Goal: Task Accomplishment & Management: Manage account settings

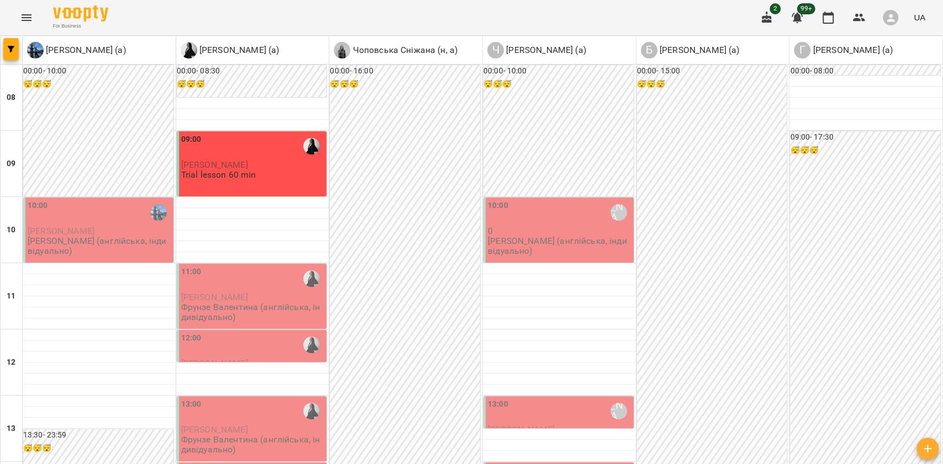
scroll to position [515, 0]
click at [7, 52] on button "button" at bounding box center [10, 49] width 15 height 22
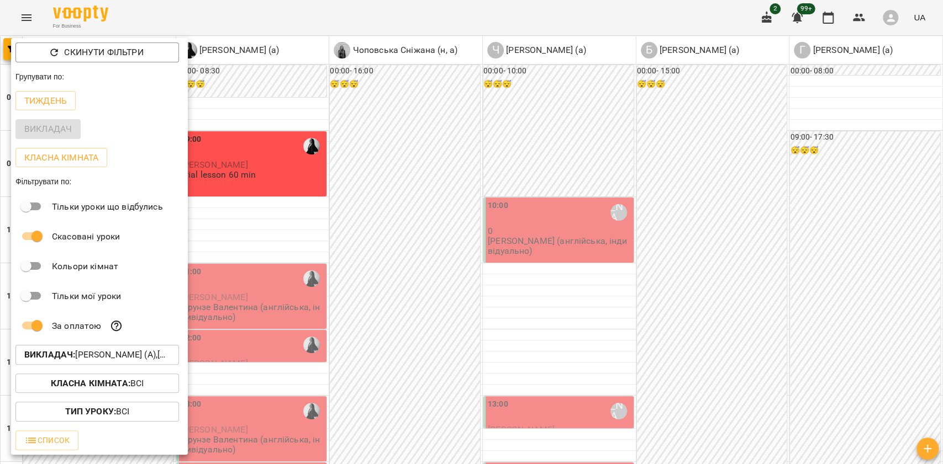
click at [351, 233] on div at bounding box center [471, 232] width 943 height 464
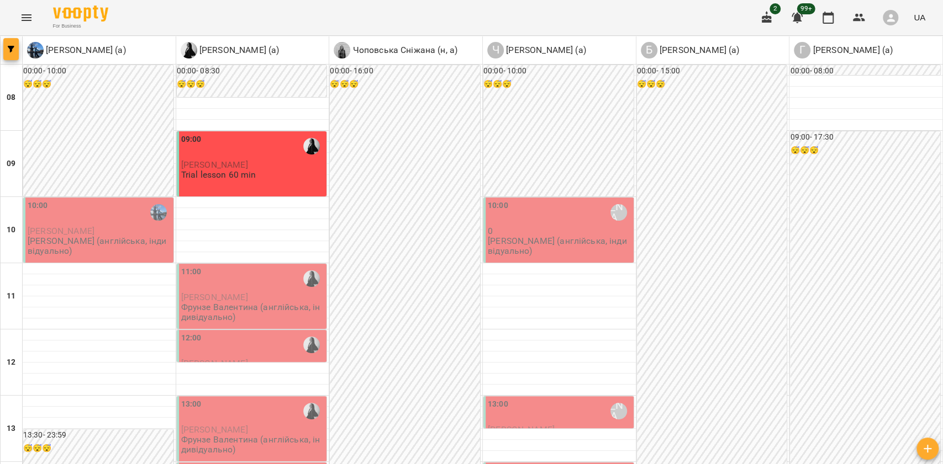
click at [9, 46] on icon "button" at bounding box center [11, 49] width 7 height 7
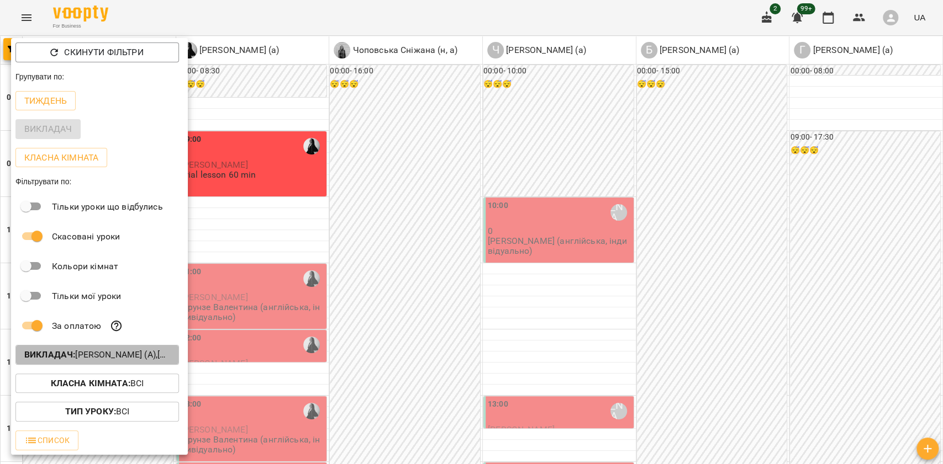
click at [77, 360] on p "Викладач : Богуш Альбіна (а),Гончаренко Максим (а),Мартем’янова Маргарита Анато…" at bounding box center [97, 354] width 146 height 13
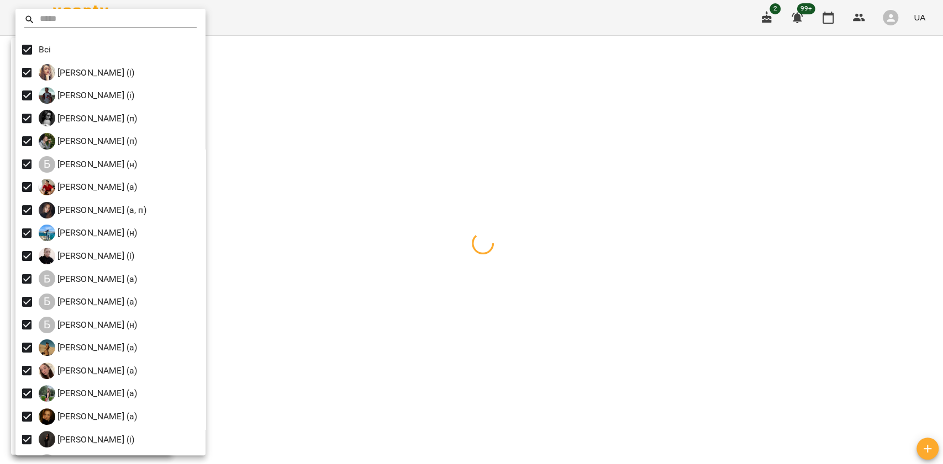
click at [385, 253] on div at bounding box center [471, 232] width 943 height 464
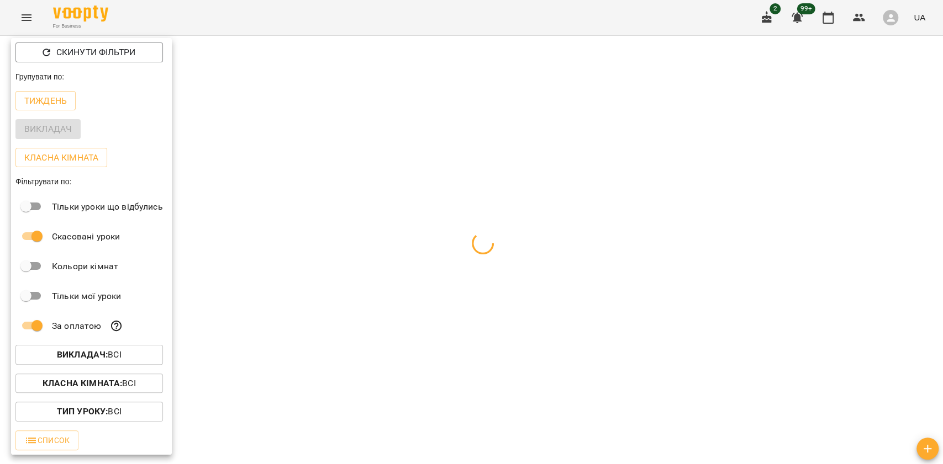
click at [385, 253] on div at bounding box center [471, 232] width 943 height 464
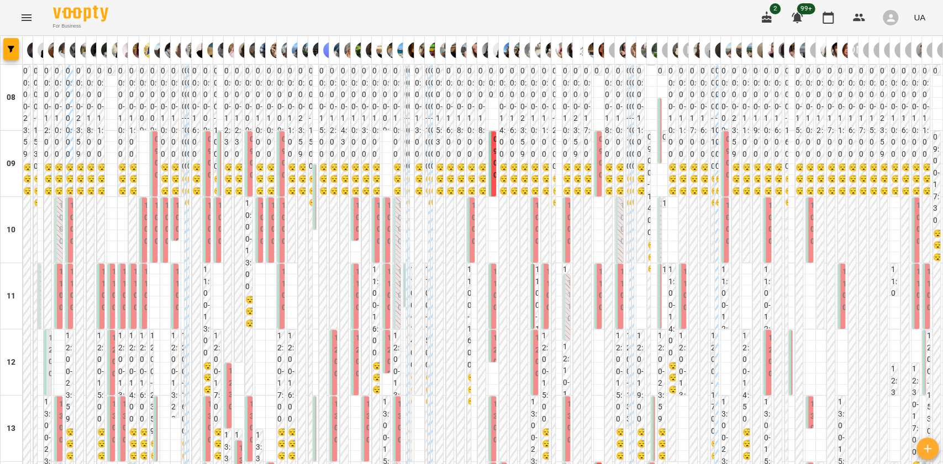
scroll to position [0, 0]
click at [9, 51] on icon "button" at bounding box center [11, 49] width 7 height 7
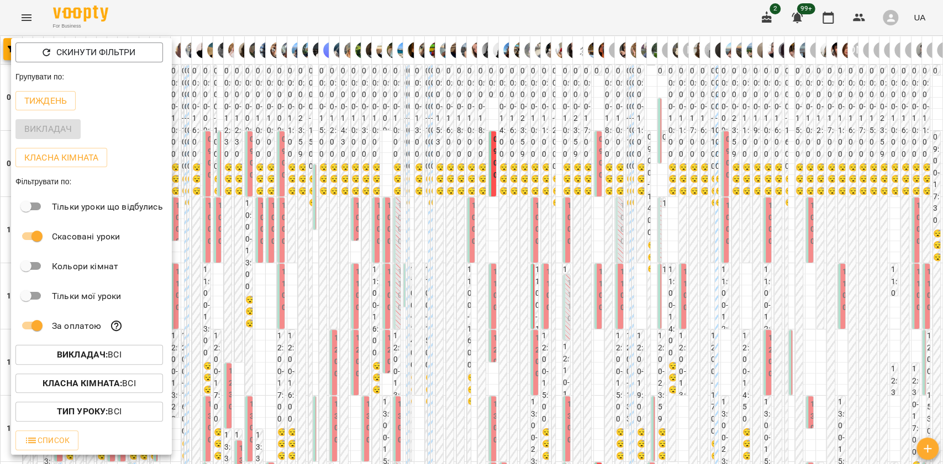
click at [308, 441] on div at bounding box center [471, 232] width 943 height 464
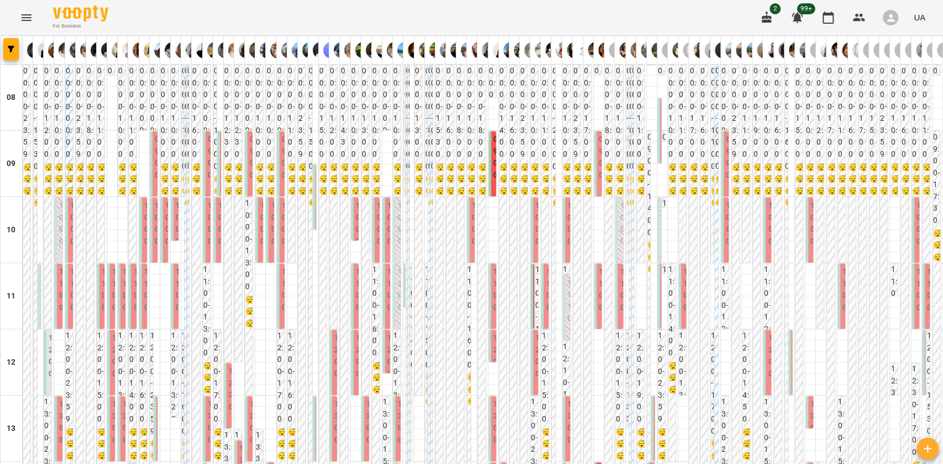
click at [377, 236] on label "10:00" at bounding box center [380, 223] width 7 height 47
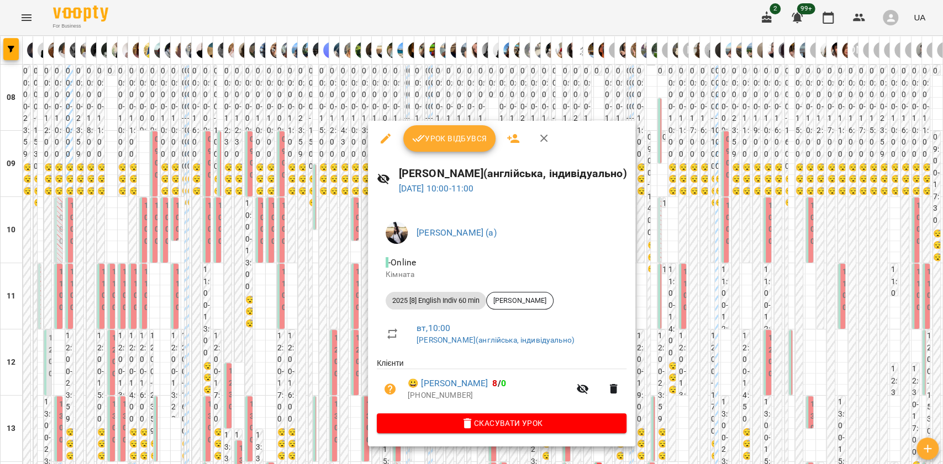
click at [271, 239] on div at bounding box center [471, 232] width 943 height 464
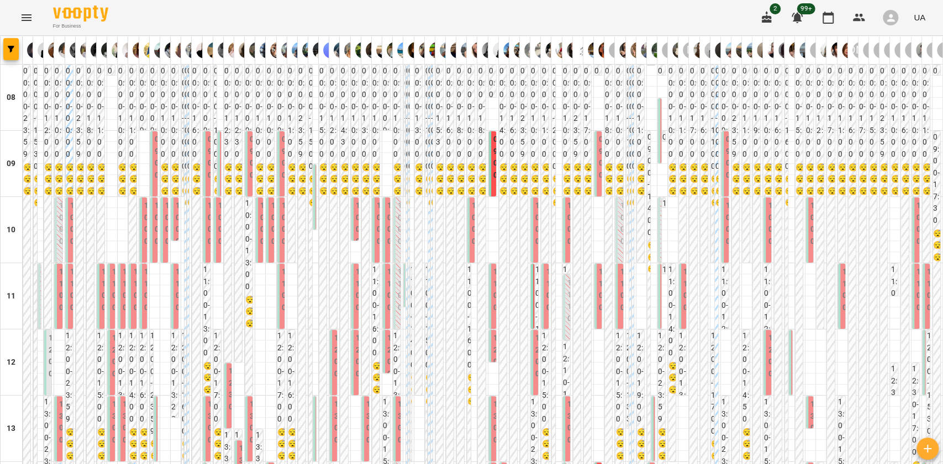
click at [260, 239] on label "10:00" at bounding box center [263, 223] width 7 height 47
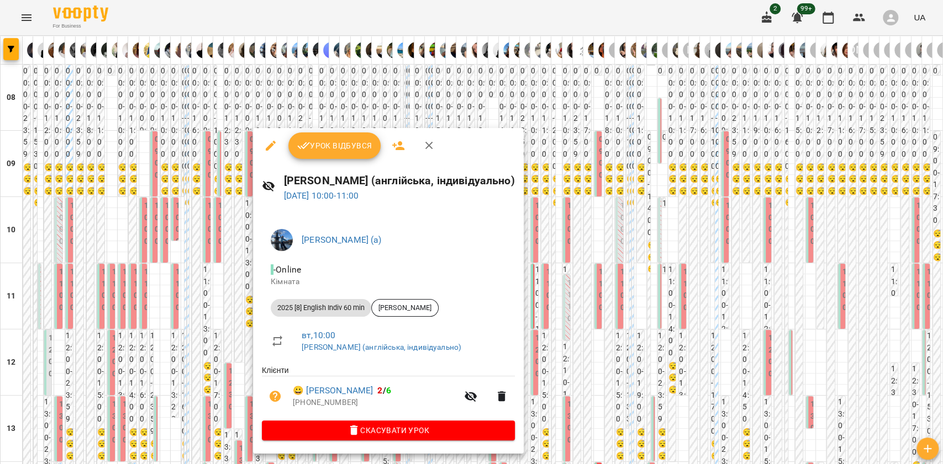
click at [701, 436] on div at bounding box center [471, 232] width 943 height 464
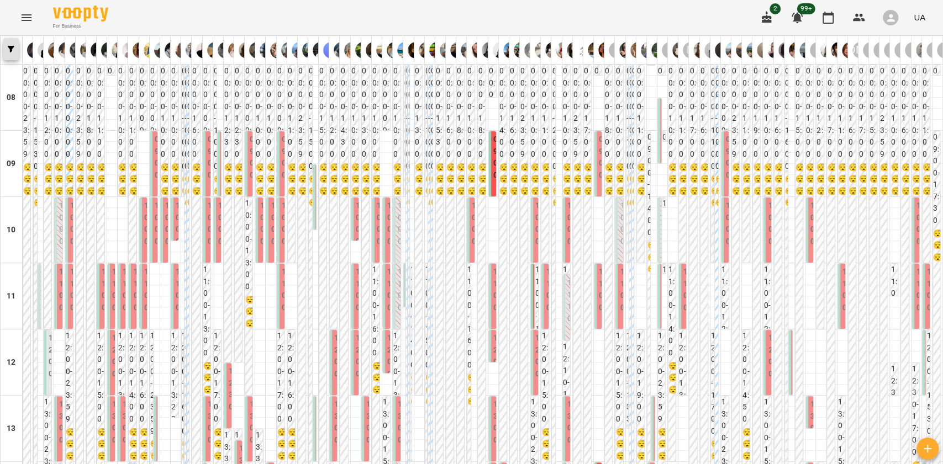
click at [7, 46] on span "button" at bounding box center [10, 49] width 15 height 7
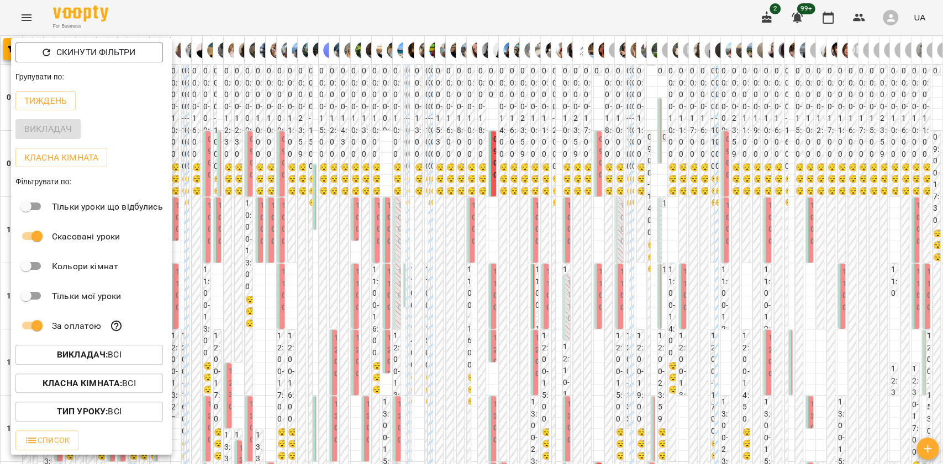
click at [209, 439] on div at bounding box center [471, 232] width 943 height 464
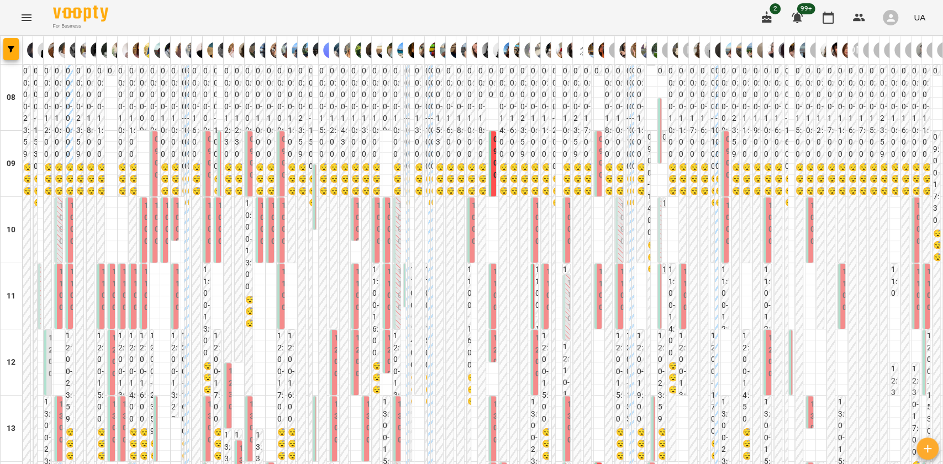
click at [210, 444] on div "Скинути фільтри Групувати по: Тиждень Викладач Класна кімната Фільтрувати по: Т…" at bounding box center [471, 232] width 943 height 464
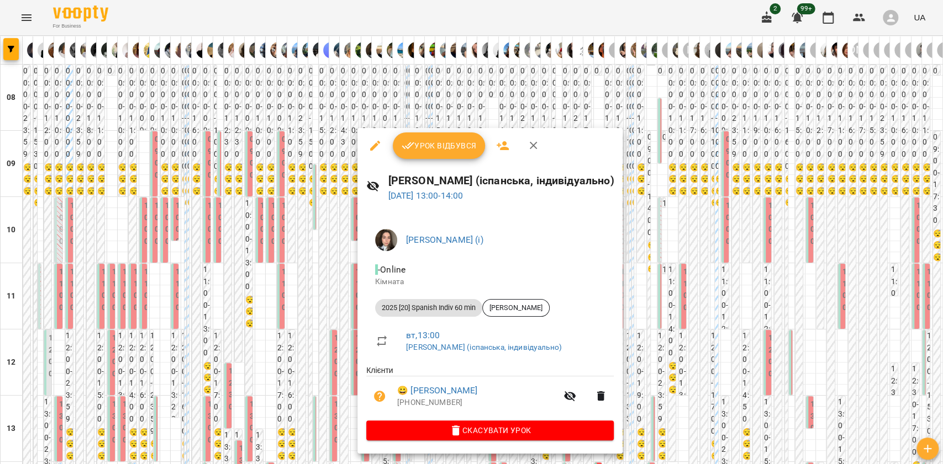
click at [371, 153] on button "button" at bounding box center [375, 146] width 27 height 27
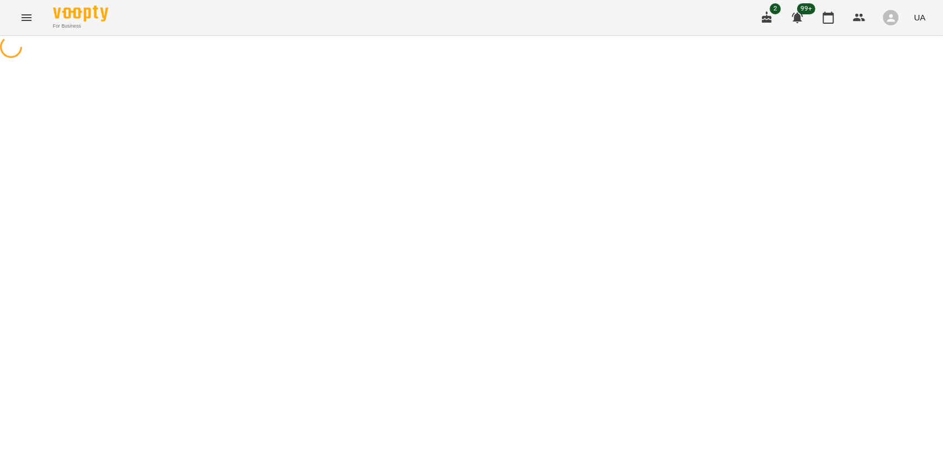
select select "**********"
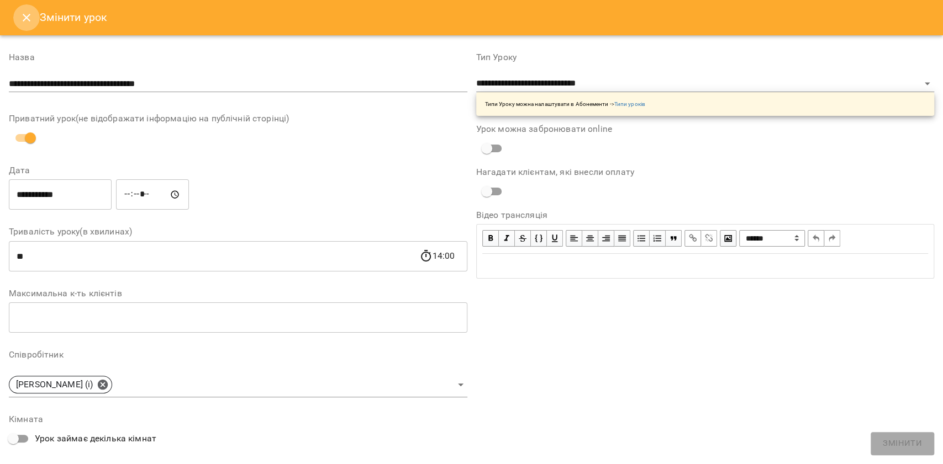
click at [23, 25] on button "Close" at bounding box center [26, 17] width 27 height 27
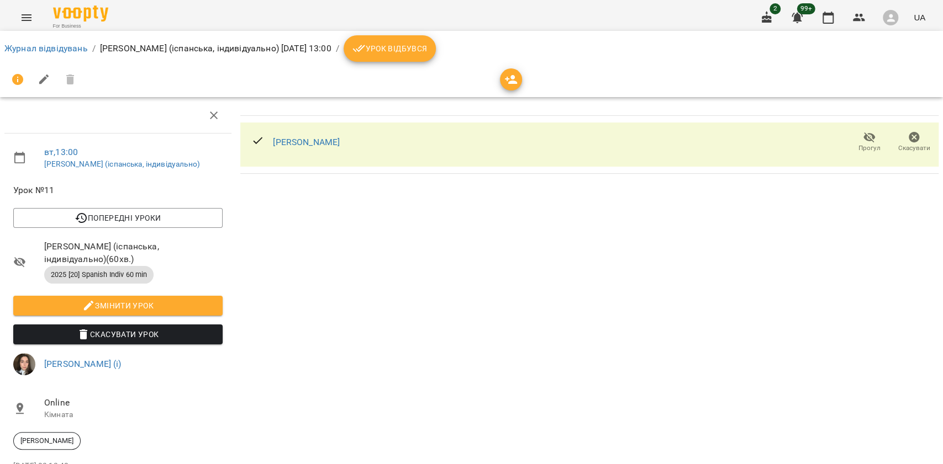
click at [148, 336] on span "Скасувати Урок" at bounding box center [118, 334] width 192 height 13
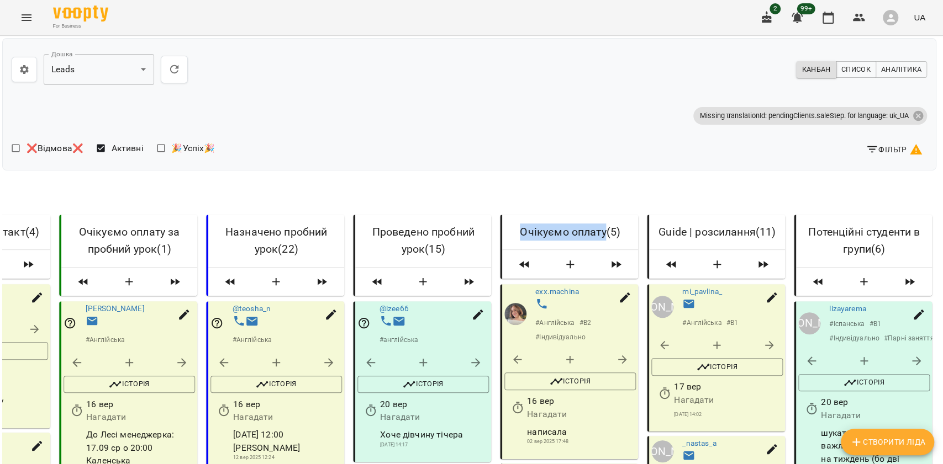
scroll to position [0, 2]
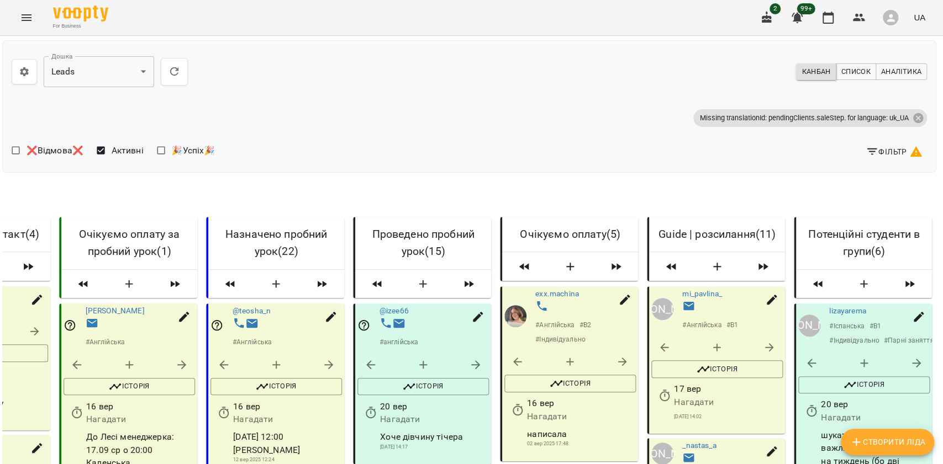
click at [887, 172] on div "**********" at bounding box center [469, 106] width 934 height 133
click at [879, 161] on button "Фільтр" at bounding box center [894, 152] width 66 height 20
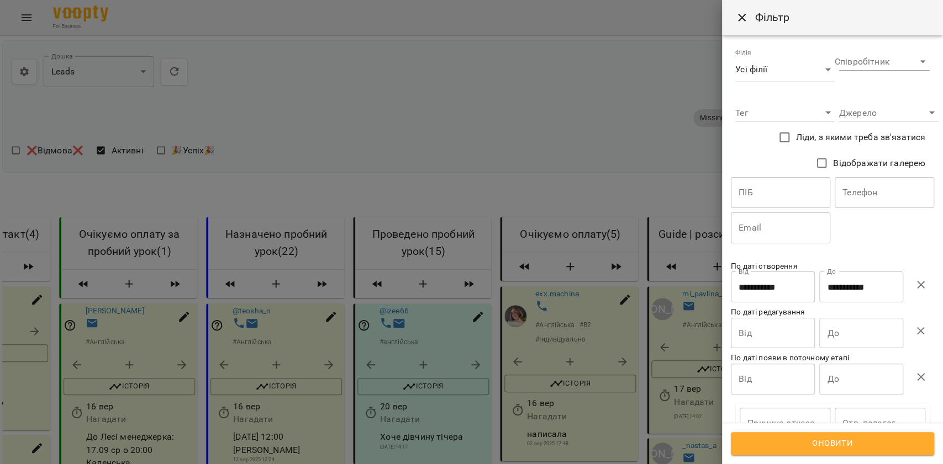
click at [917, 281] on icon "button" at bounding box center [920, 284] width 13 height 13
click at [866, 438] on span "Оновити" at bounding box center [832, 444] width 179 height 14
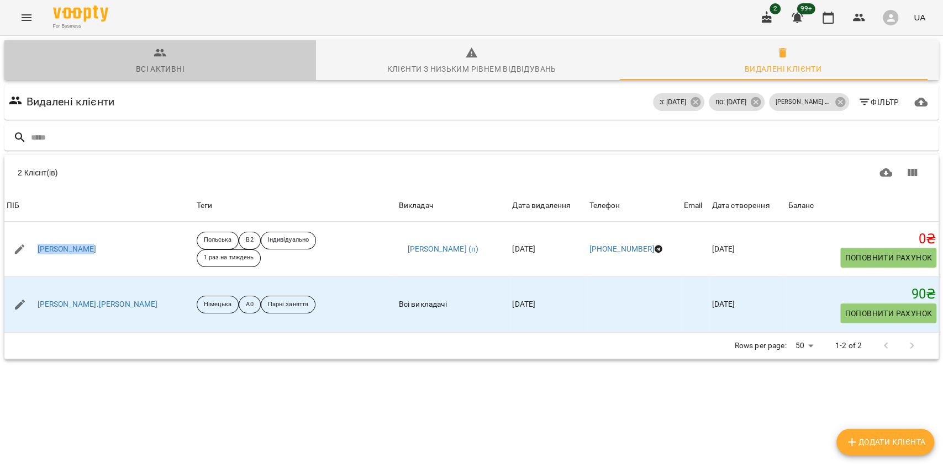
click at [240, 73] on span "Всі активні" at bounding box center [160, 61] width 298 height 30
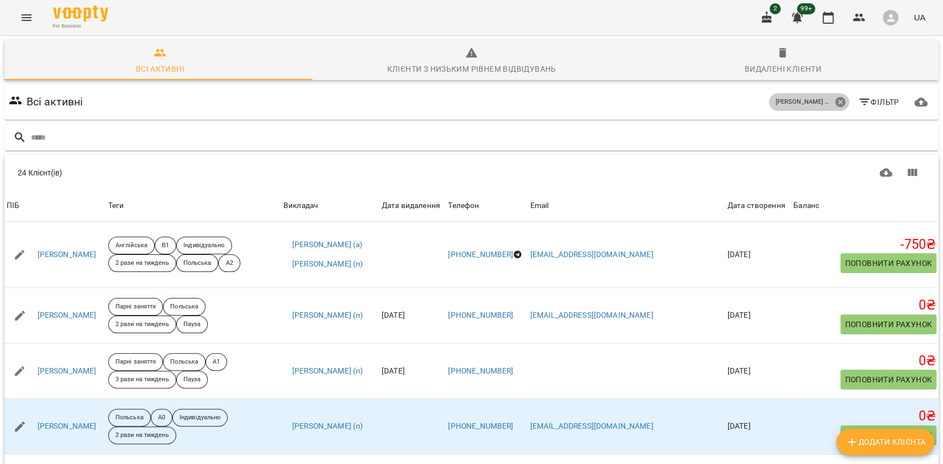
click at [834, 105] on icon at bounding box center [839, 102] width 10 height 10
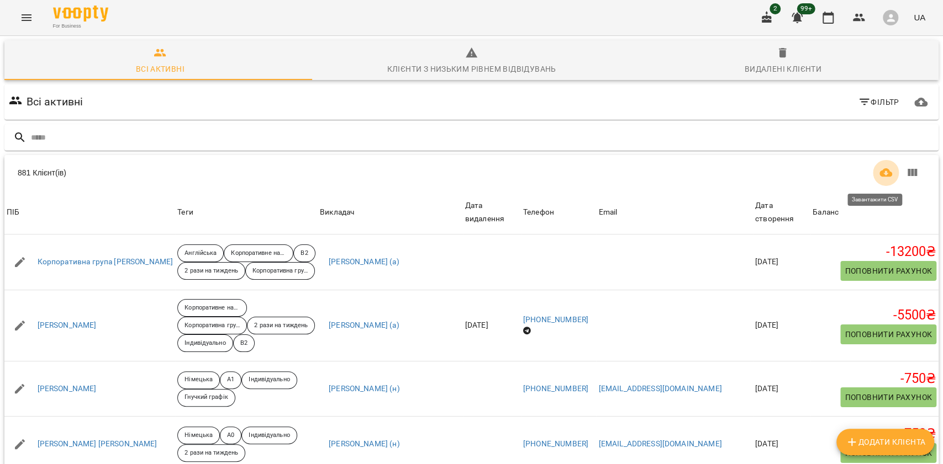
click at [879, 175] on icon "Завантажити CSV" at bounding box center [885, 172] width 13 height 9
click at [773, 430] on body "For Business 2 99+ UA Всі активні Клієнти з низьким рівнем відвідувань Видалені…" at bounding box center [471, 287] width 943 height 575
click at [780, 435] on li "Всі" at bounding box center [782, 441] width 33 height 20
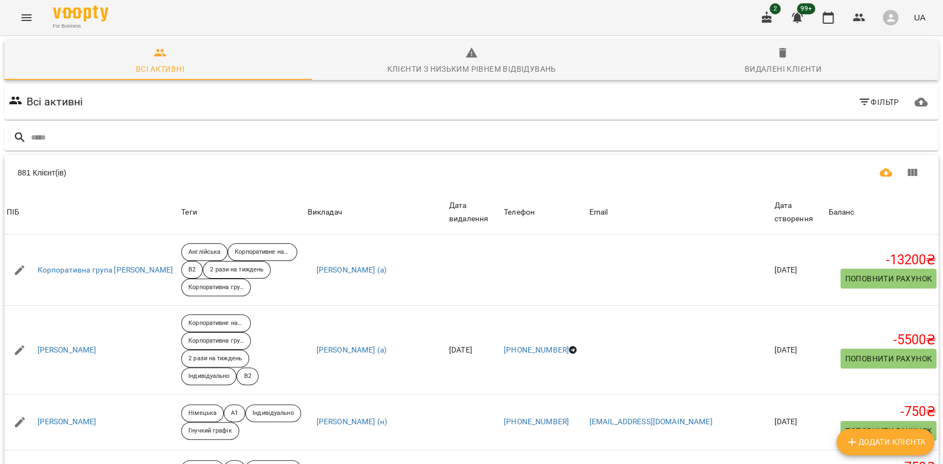
scroll to position [0, 0]
click at [879, 177] on icon "Завантажити CSV" at bounding box center [885, 172] width 13 height 13
click at [276, 139] on input "text" at bounding box center [482, 138] width 903 height 18
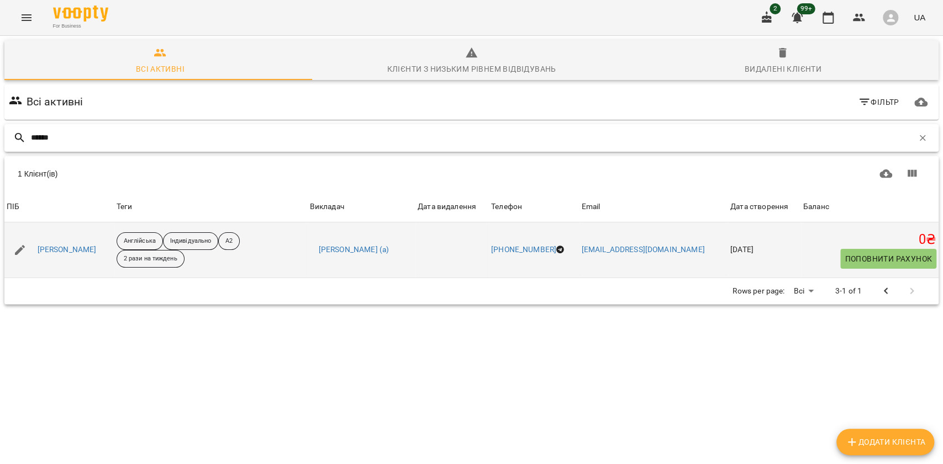
type input "******"
drag, startPoint x: 124, startPoint y: 240, endPoint x: 37, endPoint y: 229, distance: 87.4
click at [37, 229] on td "[PERSON_NAME]" at bounding box center [59, 250] width 110 height 55
copy link "[PERSON_NAME]"
click at [76, 247] on link "[PERSON_NAME]" at bounding box center [67, 250] width 59 height 11
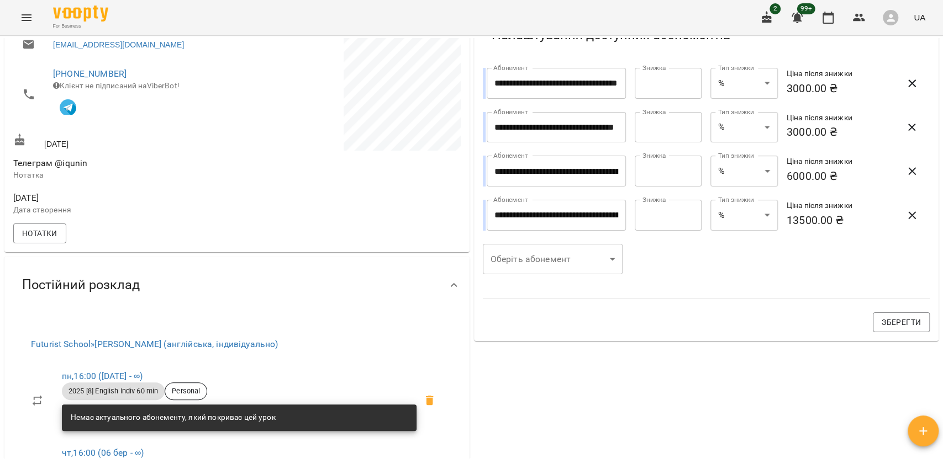
scroll to position [368, 0]
